Goal: Check status

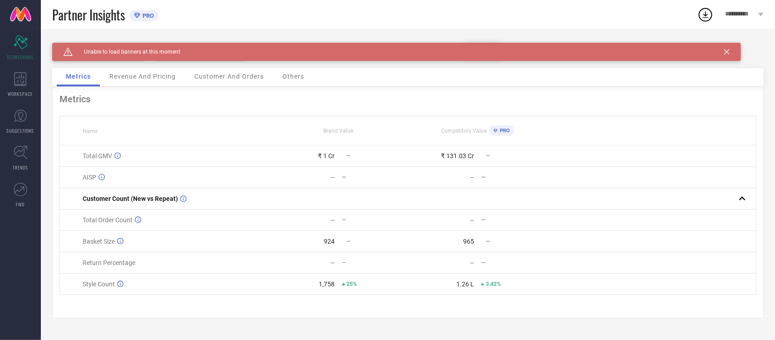
click at [730, 53] on div "Caution Created with Sketch. Unable to load banners at this moment" at bounding box center [396, 52] width 689 height 18
drag, startPoint x: 725, startPoint y: 50, endPoint x: 651, endPoint y: 66, distance: 75.7
click at [714, 54] on div "Caution Created with Sketch. Unable to load banners at this moment" at bounding box center [396, 52] width 689 height 18
